Goal: Task Accomplishment & Management: Manage account settings

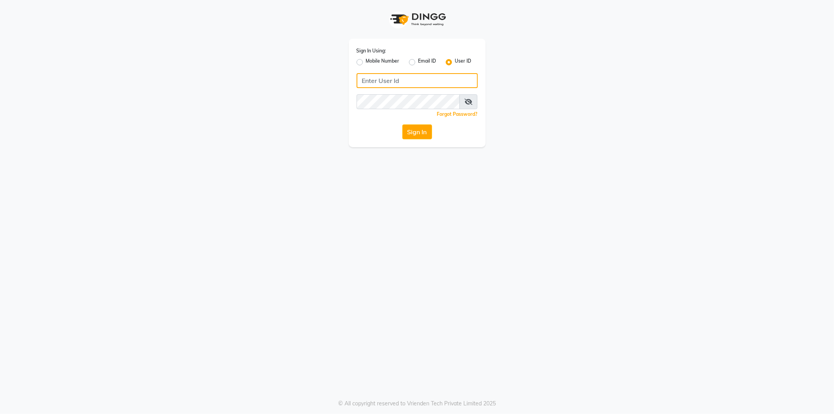
click at [393, 85] on input "Username" at bounding box center [417, 80] width 121 height 15
type input "evitas"
click at [402, 124] on button "Sign In" at bounding box center [417, 131] width 30 height 15
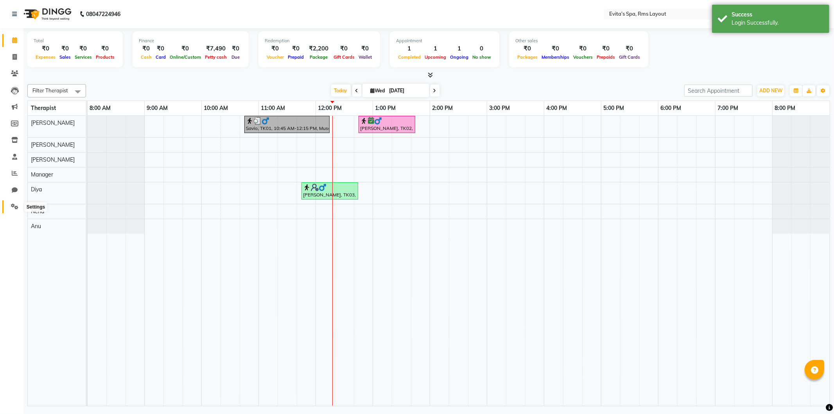
click at [18, 208] on icon at bounding box center [14, 206] width 7 height 6
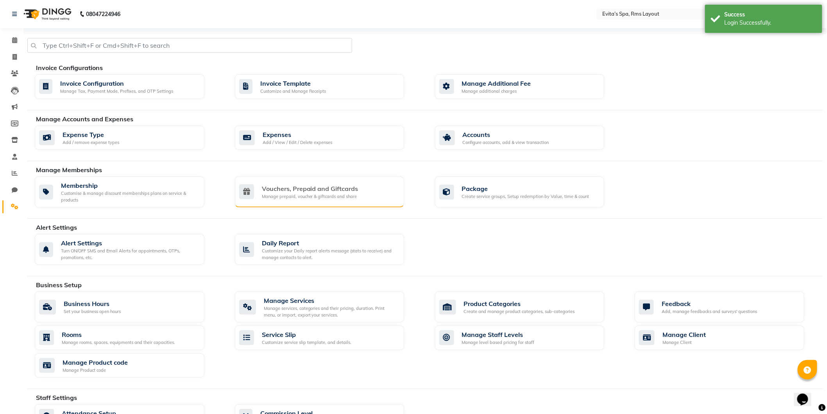
click at [288, 196] on div "Manage prepaid, voucher & giftcards and share" at bounding box center [310, 196] width 97 height 7
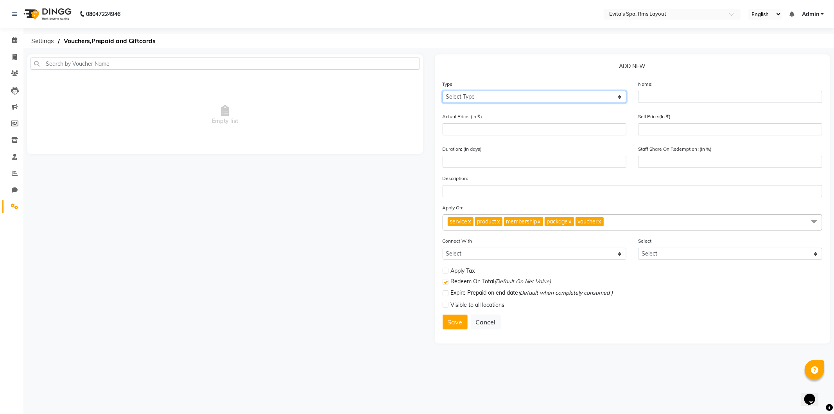
click at [462, 98] on select "Select Type Voucher Prepaid Gift Card" at bounding box center [535, 97] width 184 height 12
click at [443, 91] on select "Select Type Voucher Prepaid Gift Card" at bounding box center [535, 97] width 184 height 12
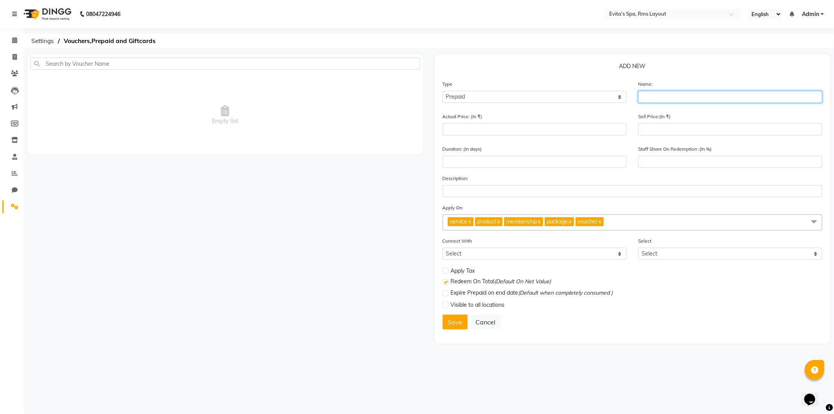
click at [650, 96] on input "text" at bounding box center [730, 97] width 184 height 12
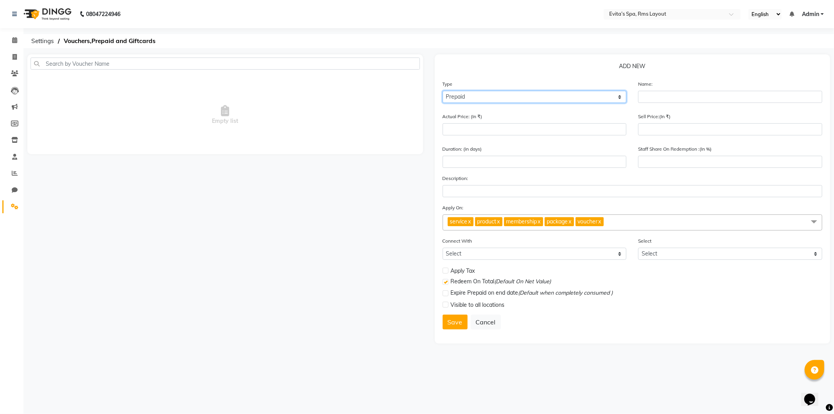
click at [596, 100] on select "Select Type Voucher Prepaid Gift Card" at bounding box center [535, 97] width 184 height 12
click at [443, 91] on select "Select Type Voucher Prepaid Gift Card" at bounding box center [535, 97] width 184 height 12
click at [541, 100] on select "Select Type Voucher Prepaid Gift Card" at bounding box center [535, 97] width 184 height 12
click at [443, 91] on select "Select Type Voucher Prepaid Gift Card" at bounding box center [535, 97] width 184 height 12
drag, startPoint x: 511, startPoint y: 96, endPoint x: 509, endPoint y: 102, distance: 6.1
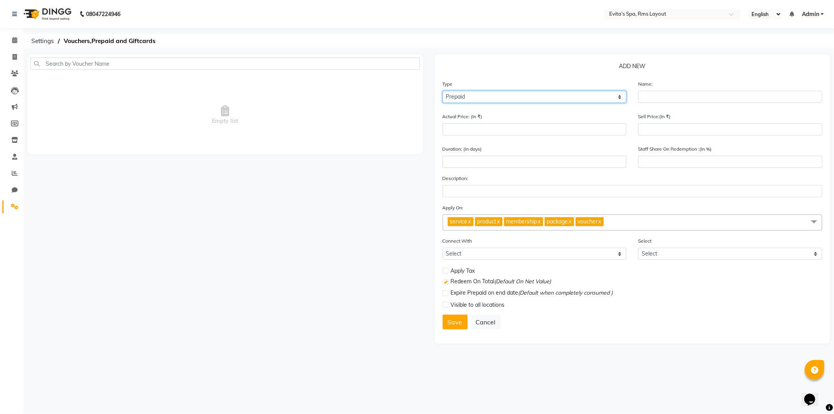
click at [510, 99] on select "Select Type Voucher Prepaid Gift Card" at bounding box center [535, 97] width 184 height 12
select select "G"
click at [443, 91] on select "Select Type Voucher Prepaid Gift Card" at bounding box center [535, 97] width 184 height 12
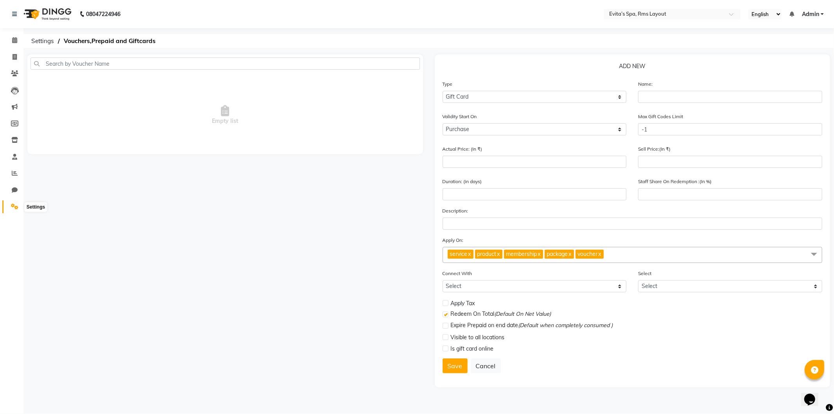
click at [15, 202] on span at bounding box center [15, 206] width 14 height 9
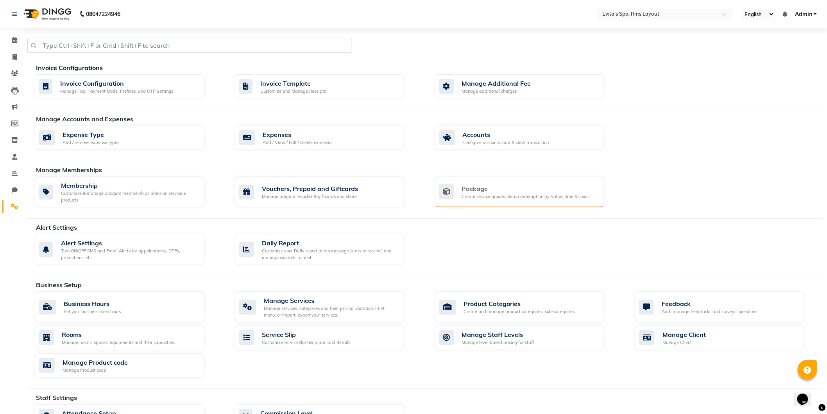
click at [494, 197] on div "Create service groups, Setup redemption by Value, time & count" at bounding box center [525, 196] width 127 height 7
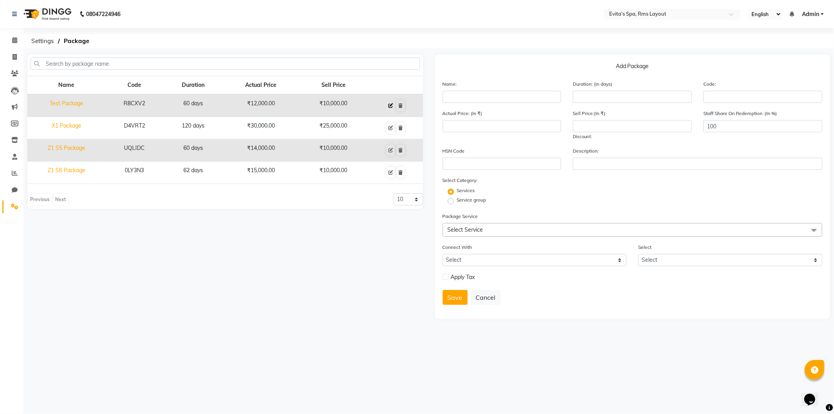
click at [389, 105] on icon at bounding box center [390, 105] width 5 height 5
type input "Test Package"
type input "60"
type input "R8CXV2"
type input "12000"
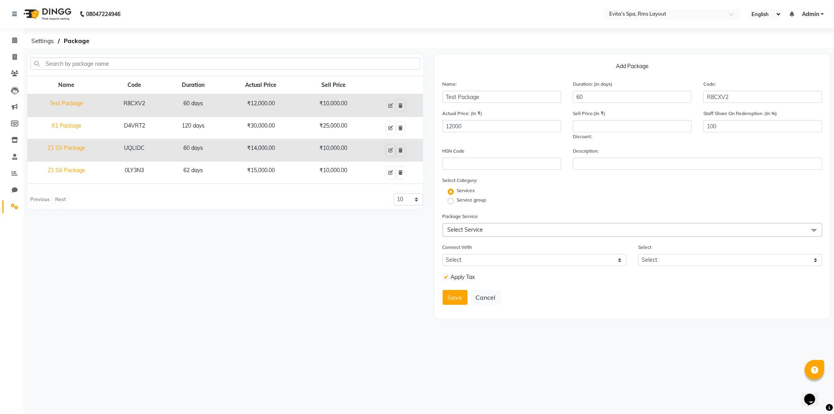
type input "10000"
type input "0"
checkbox input "true"
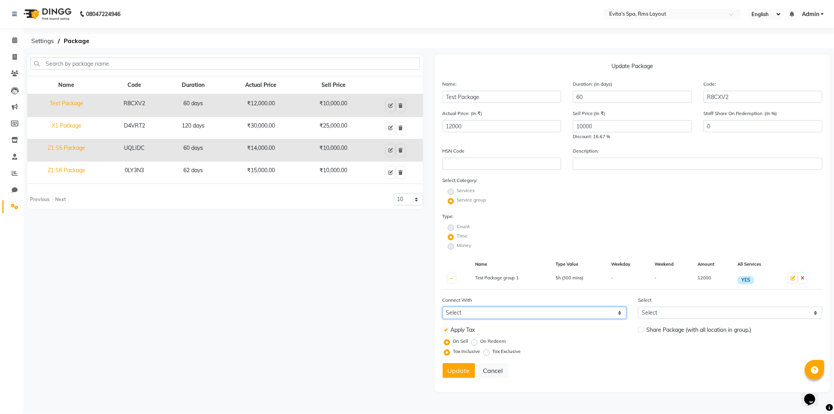
click at [577, 309] on select "Select Membership Prepaid Voucher" at bounding box center [535, 312] width 184 height 12
click at [670, 321] on div "Connect With Select Membership Prepaid Voucher Select Select" at bounding box center [633, 310] width 392 height 29
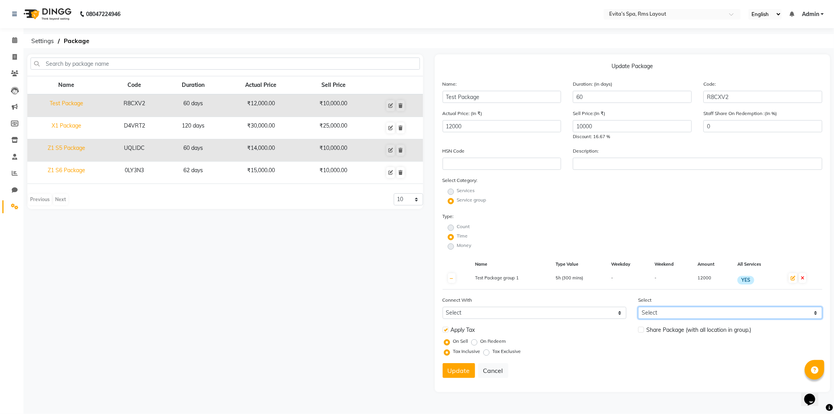
click at [670, 314] on select "Select" at bounding box center [730, 312] width 184 height 12
click at [603, 321] on div "Connect With Select Membership Prepaid Voucher Select Select" at bounding box center [633, 310] width 392 height 29
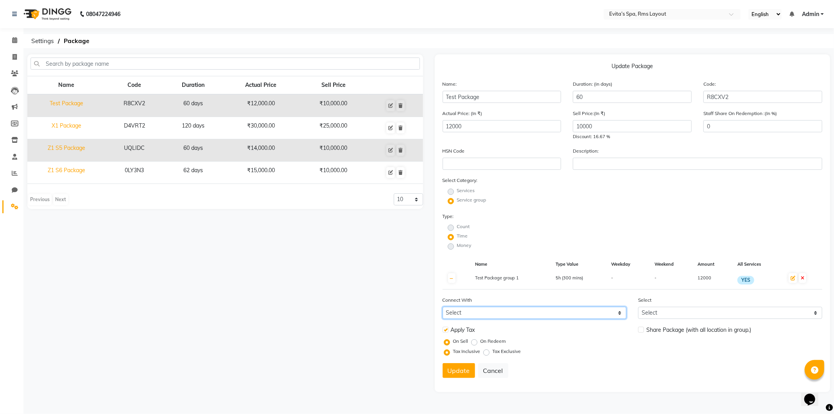
click at [599, 315] on select "Select Membership Prepaid Voucher" at bounding box center [535, 312] width 184 height 12
click at [600, 209] on form "Name: Test Package Duration: (in days) 60 Code: R8CXV2 Actual Price: (In ₹) 120…" at bounding box center [633, 232] width 380 height 304
drag, startPoint x: 714, startPoint y: 331, endPoint x: 756, endPoint y: 331, distance: 41.4
click at [756, 331] on div "Share Package (with all location in group.)" at bounding box center [730, 330] width 184 height 10
click at [691, 349] on div "Tax Inclusive Tax Exclusive" at bounding box center [634, 351] width 377 height 10
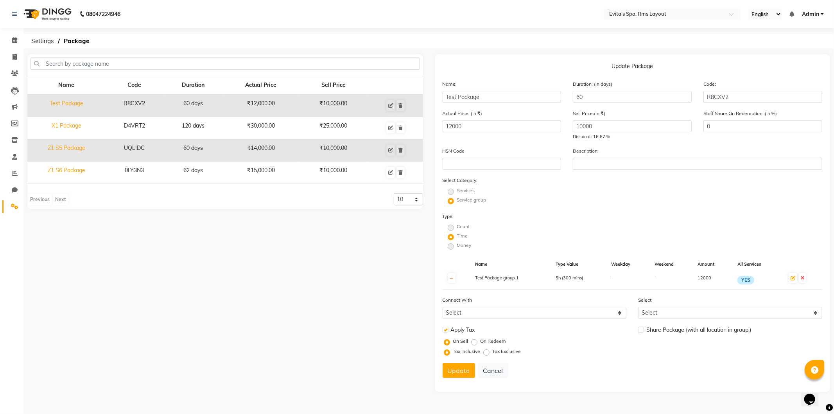
click at [457, 229] on label "Count" at bounding box center [463, 226] width 13 height 7
click at [457, 246] on label "Money" at bounding box center [464, 245] width 14 height 7
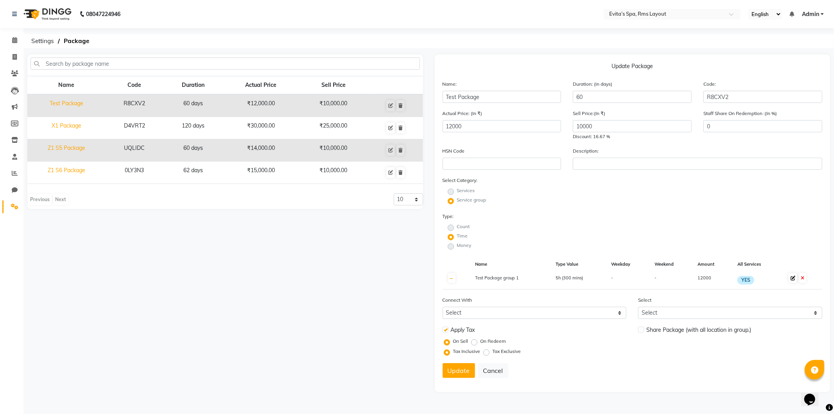
click at [791, 280] on icon at bounding box center [792, 278] width 5 height 5
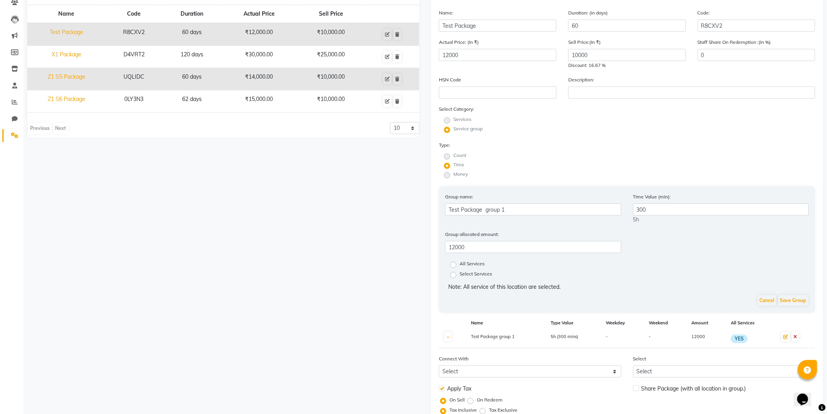
scroll to position [87, 0]
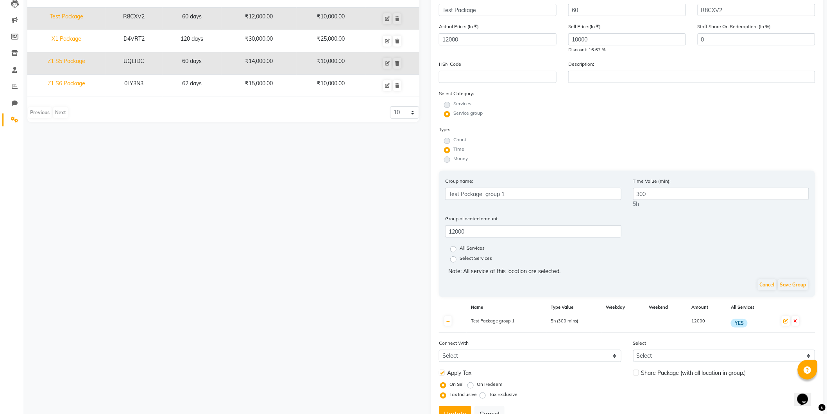
click at [460, 248] on label "All Services" at bounding box center [472, 248] width 25 height 9
click at [454, 248] on input "All Services" at bounding box center [455, 248] width 5 height 5
radio input "true"
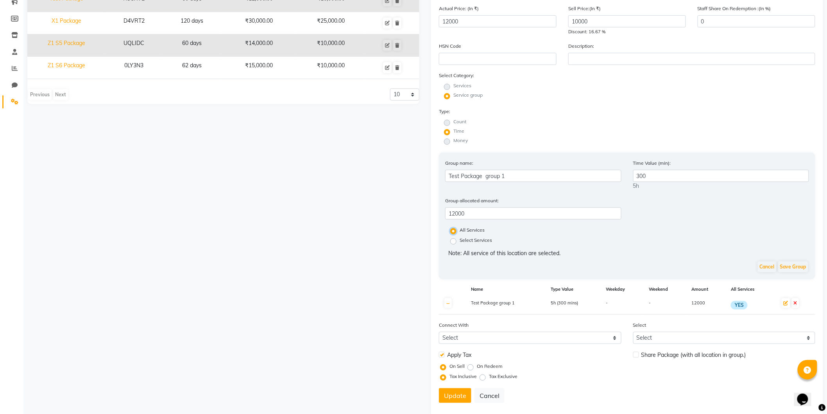
scroll to position [120, 0]
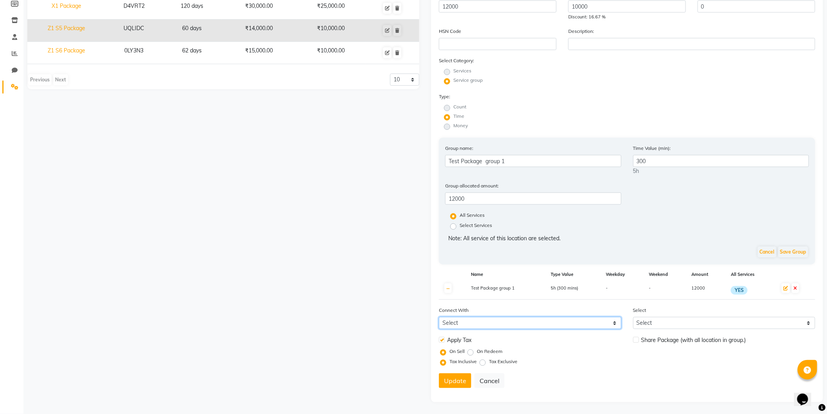
click at [548, 322] on select "Select Membership Prepaid Voucher" at bounding box center [530, 323] width 183 height 12
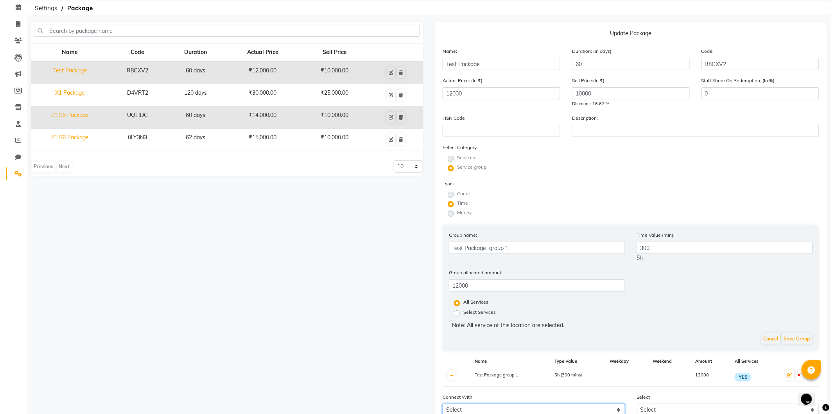
scroll to position [0, 0]
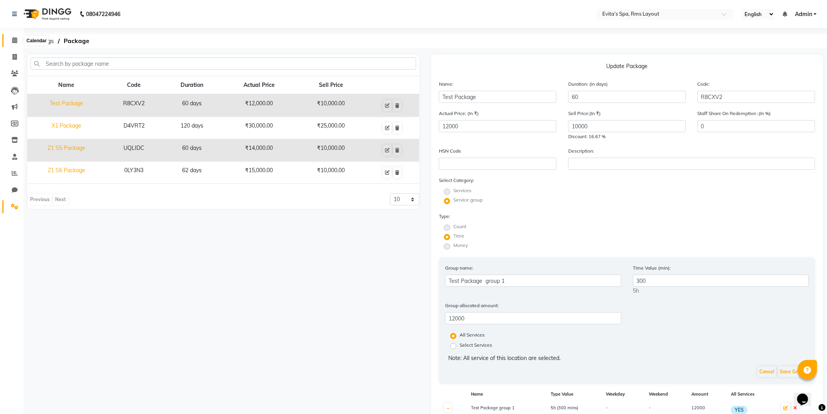
click at [13, 40] on icon at bounding box center [14, 40] width 5 height 6
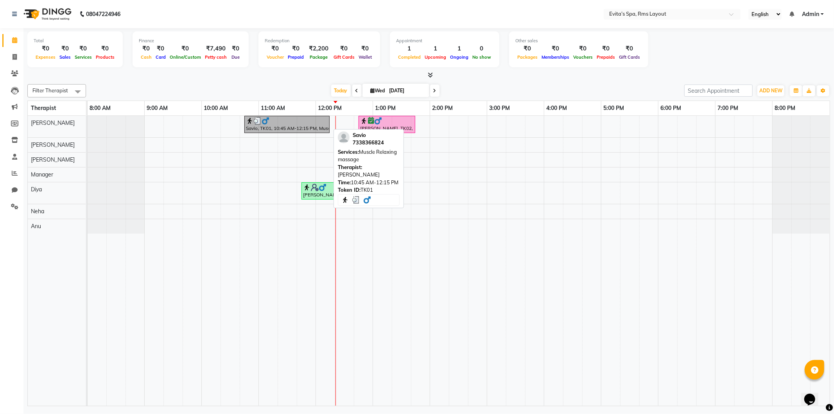
click at [312, 131] on div "Savio, TK01, 10:45 AM-12:15 PM, Muscle Relaxing massage" at bounding box center [287, 124] width 84 height 15
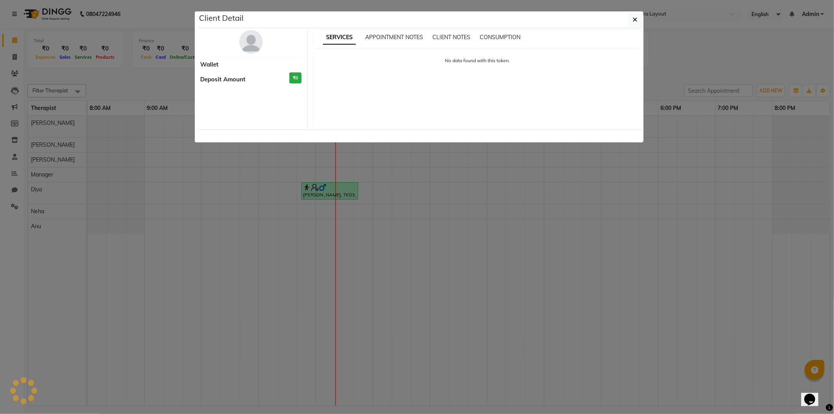
select select "3"
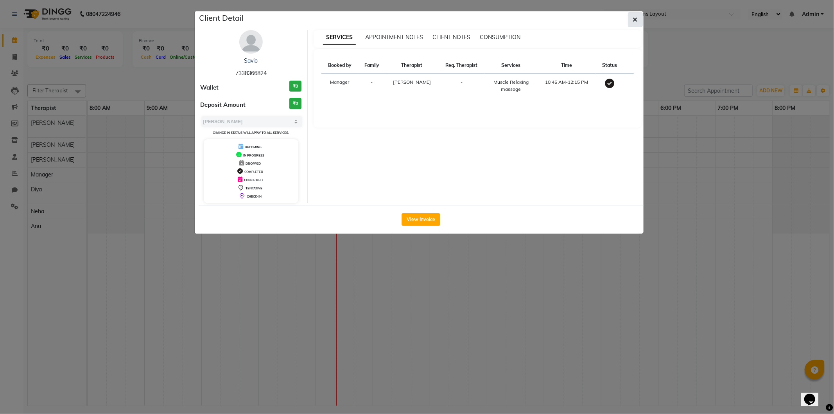
click at [635, 20] on icon "button" at bounding box center [635, 19] width 5 height 6
